Goal: Navigation & Orientation: Find specific page/section

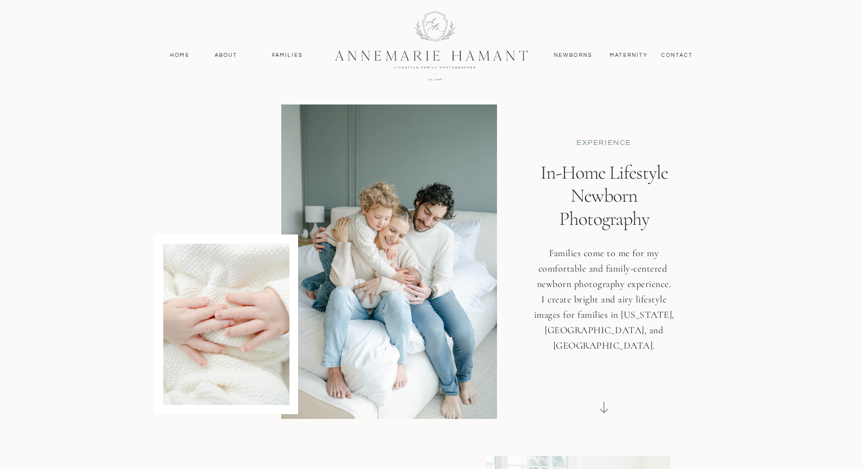
scroll to position [233, 0]
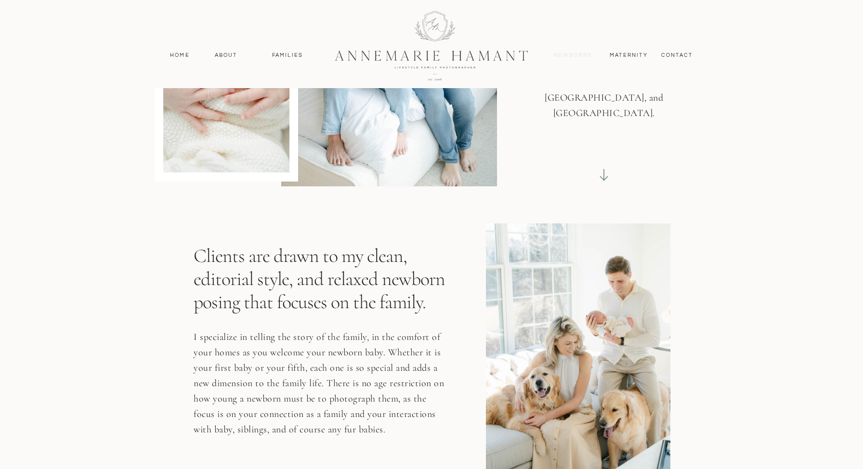
click at [567, 58] on nav "Newborns" at bounding box center [573, 55] width 46 height 9
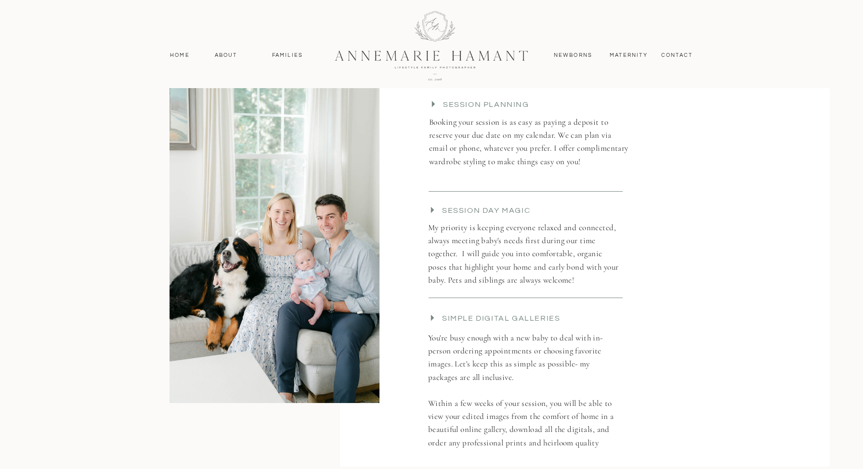
scroll to position [1718, 0]
click at [576, 53] on nav "Newborns" at bounding box center [573, 55] width 46 height 9
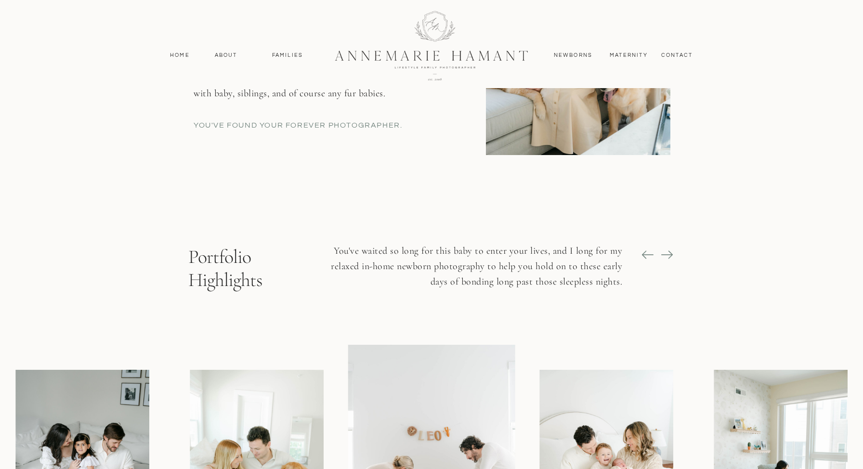
scroll to position [571, 0]
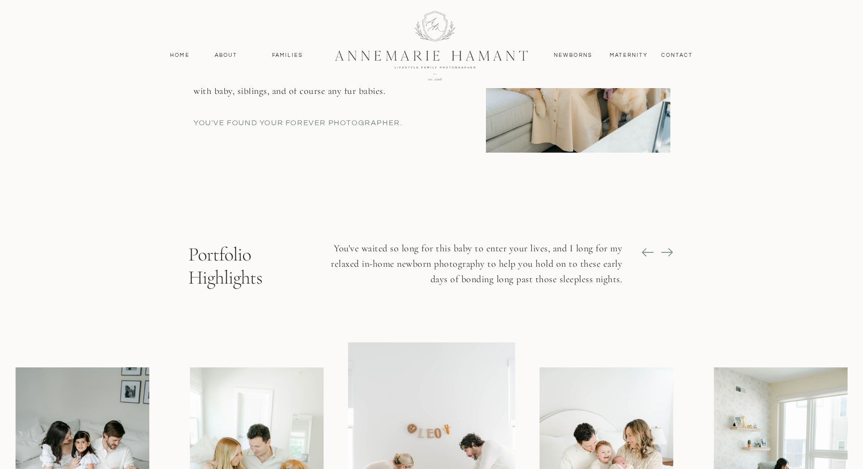
click at [668, 247] on icon at bounding box center [667, 252] width 13 height 13
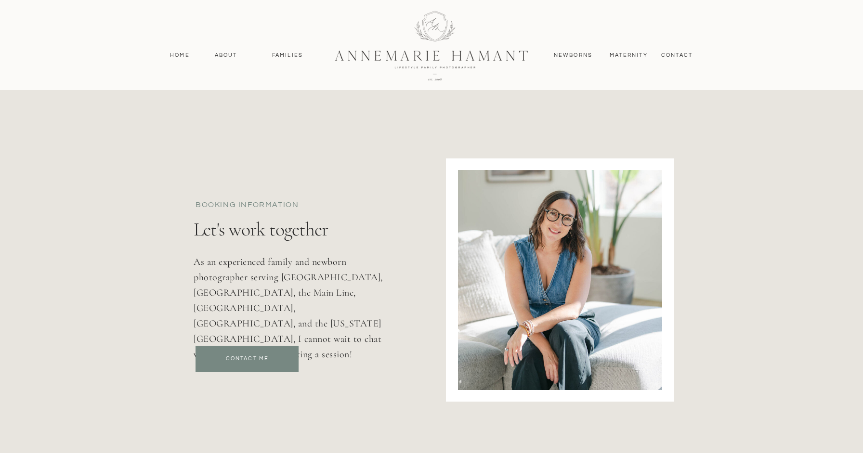
scroll to position [4067, 0]
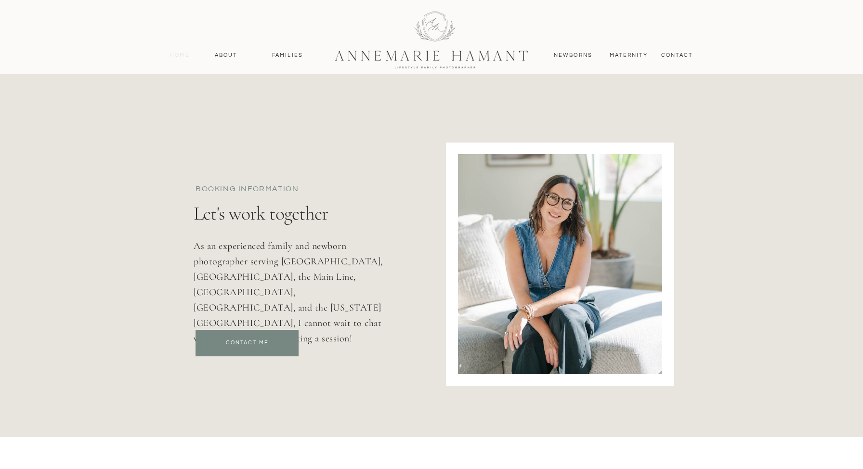
click at [183, 54] on nav "Home" at bounding box center [180, 55] width 28 height 9
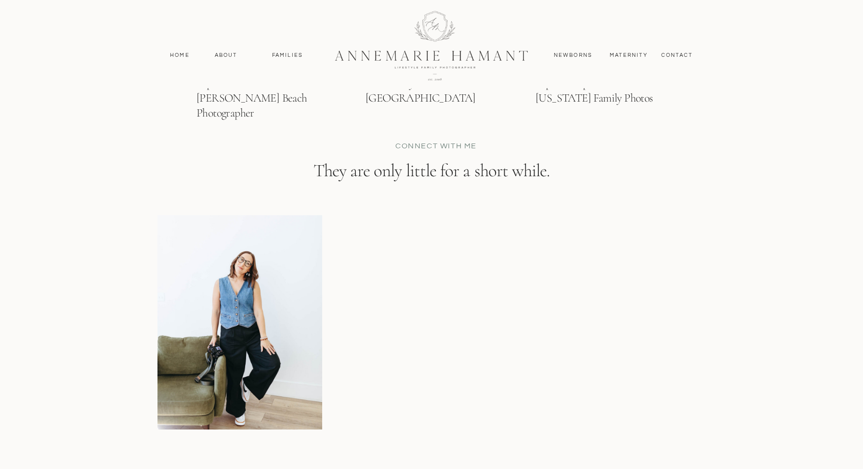
scroll to position [4227, 0]
